Goal: Communication & Community: Answer question/provide support

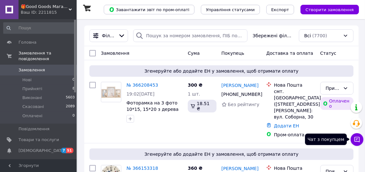
click at [356, 139] on icon at bounding box center [357, 140] width 6 height 6
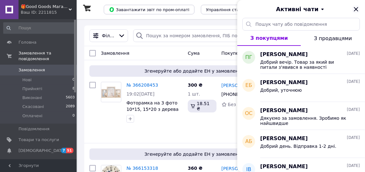
click at [355, 9] on icon "Закрити" at bounding box center [356, 9] width 8 height 8
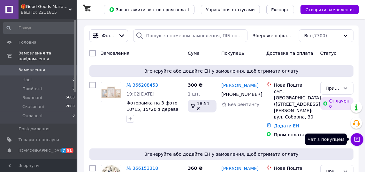
click at [354, 142] on icon at bounding box center [357, 140] width 6 height 6
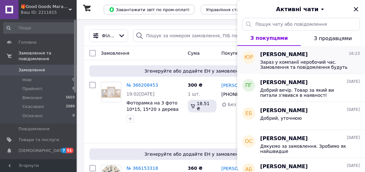
click at [307, 64] on span "Зараз у компанії неробочий час. Замовлення та повідомлення будуть оброблені з 1…" at bounding box center [305, 65] width 91 height 10
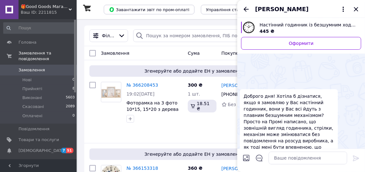
scroll to position [119, 0]
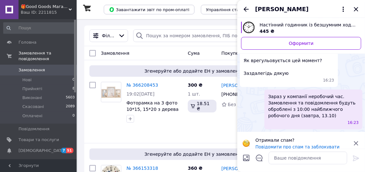
click at [357, 141] on icon at bounding box center [356, 143] width 4 height 4
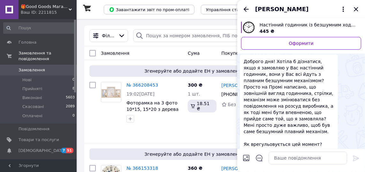
scroll to position [32, 0]
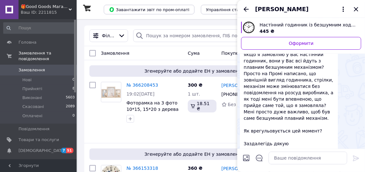
click at [284, 25] on span "Настінний годинник із безшумним ходом чорний корпус Smart" at bounding box center [308, 25] width 96 height 6
click at [296, 161] on textarea at bounding box center [307, 158] width 79 height 13
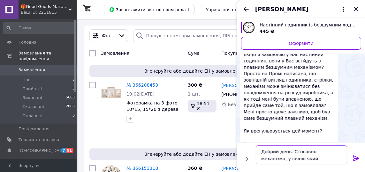
type textarea "Добрий день. Стосовно механізма, уточню який"
click at [352, 155] on button at bounding box center [356, 159] width 8 height 9
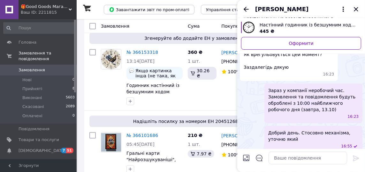
scroll to position [151, 0]
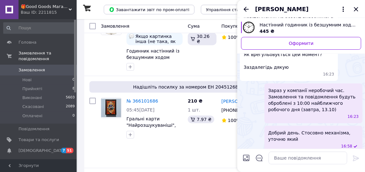
drag, startPoint x: 290, startPoint y: 131, endPoint x: 295, endPoint y: 133, distance: 6.0
click at [295, 133] on span "Добрий день. Стосовно механізма, уточню який" at bounding box center [313, 136] width 90 height 13
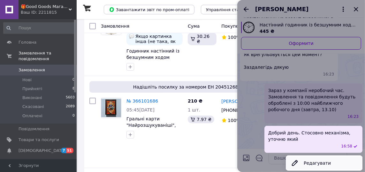
click at [310, 159] on button "Редагувати" at bounding box center [324, 163] width 77 height 13
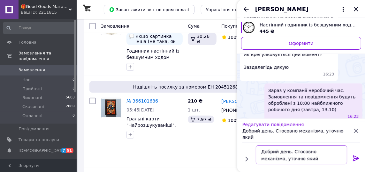
click at [301, 159] on textarea "Добрий день. Стосовно механізма, уточню який" at bounding box center [301, 155] width 91 height 19
type textarea "Добрий день. Стосовно механізма, уточнимо який в наявності"
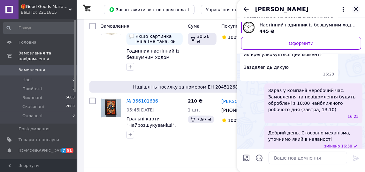
click at [356, 9] on icon "Закрити" at bounding box center [356, 9] width 4 height 4
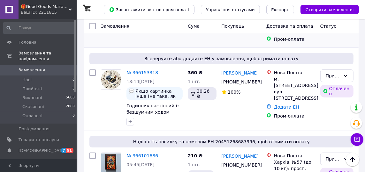
scroll to position [0, 0]
